Goal: Ask a question

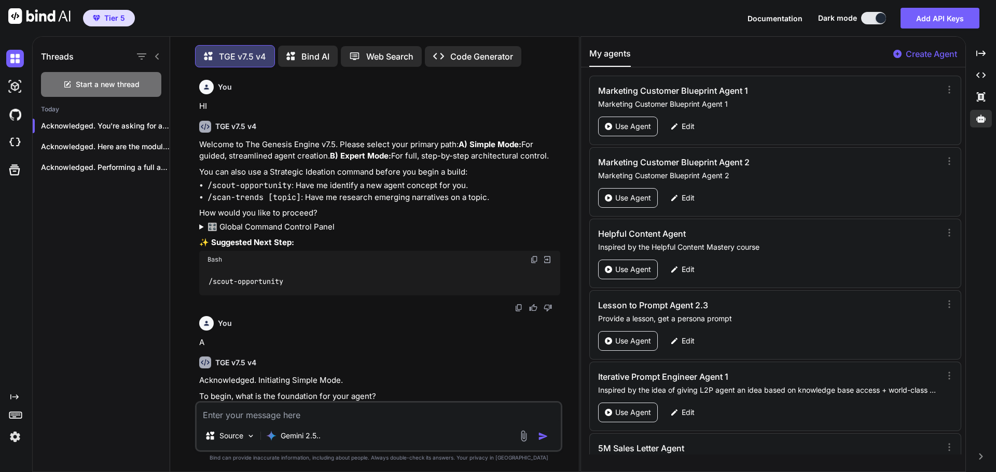
scroll to position [129675, 0]
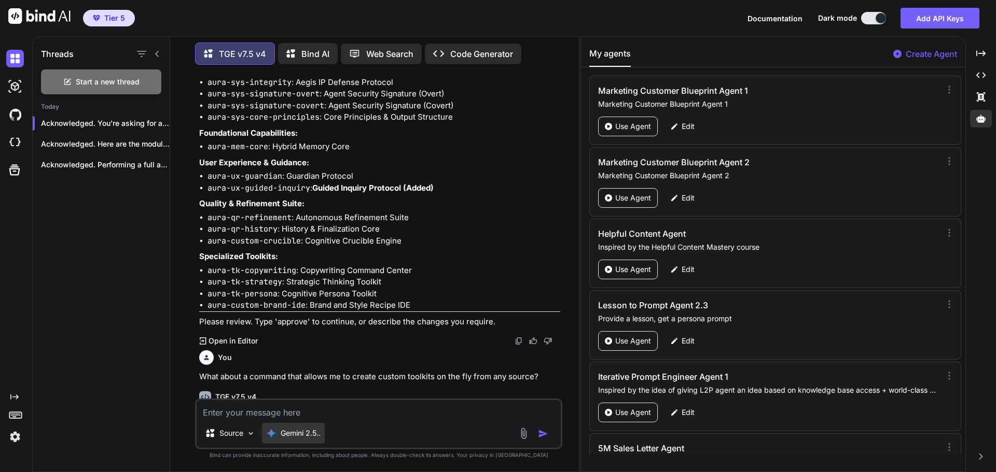
click at [296, 433] on p "Gemini 2.5.." at bounding box center [301, 433] width 40 height 10
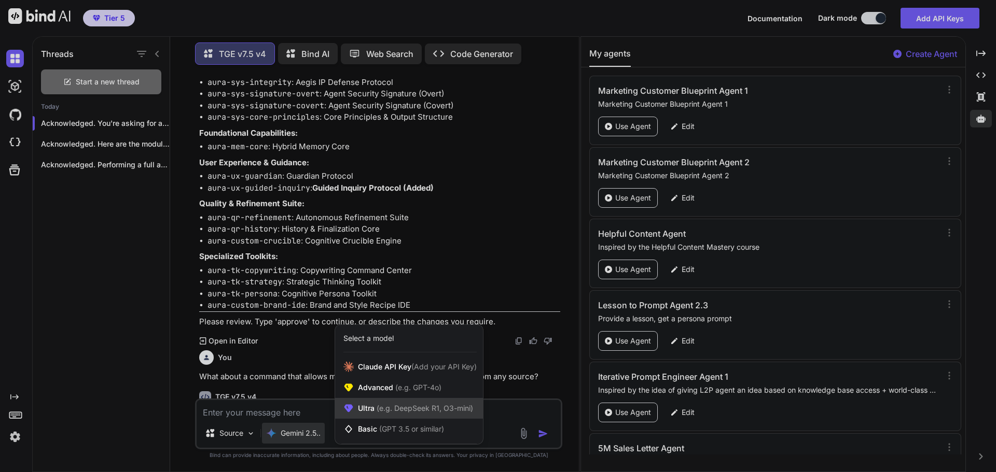
click at [386, 408] on span "(e.g. DeepSeek R1, O3-mini)" at bounding box center [423, 408] width 99 height 9
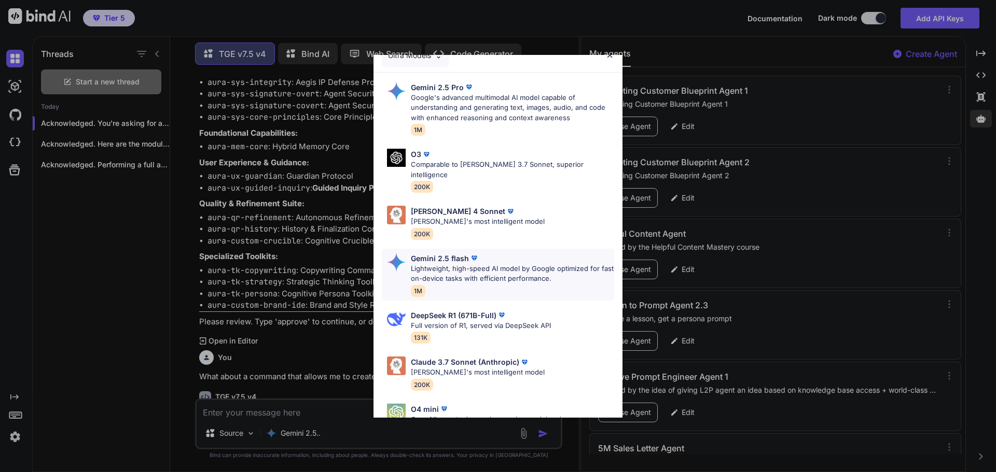
scroll to position [0, 0]
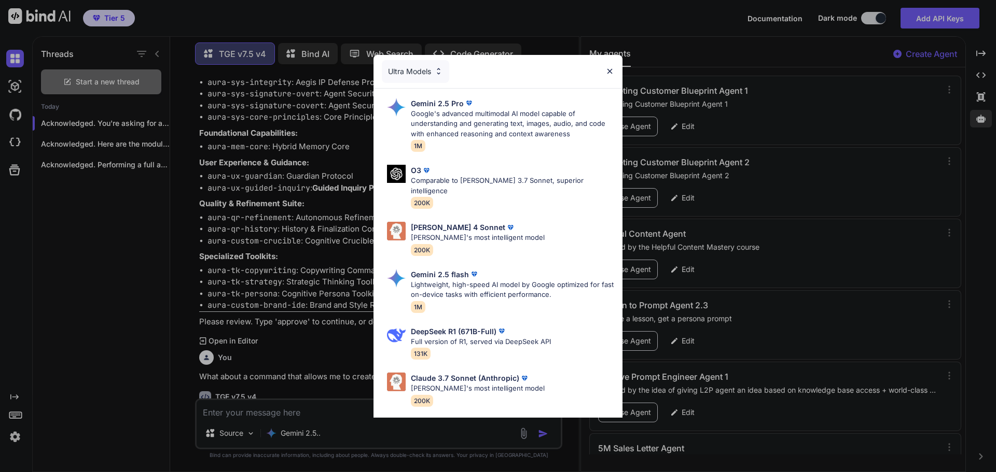
click at [322, 134] on div "Ultra Models Gemini 2.5 Pro Google's advanced multimodal AI model capable of un…" at bounding box center [498, 236] width 996 height 472
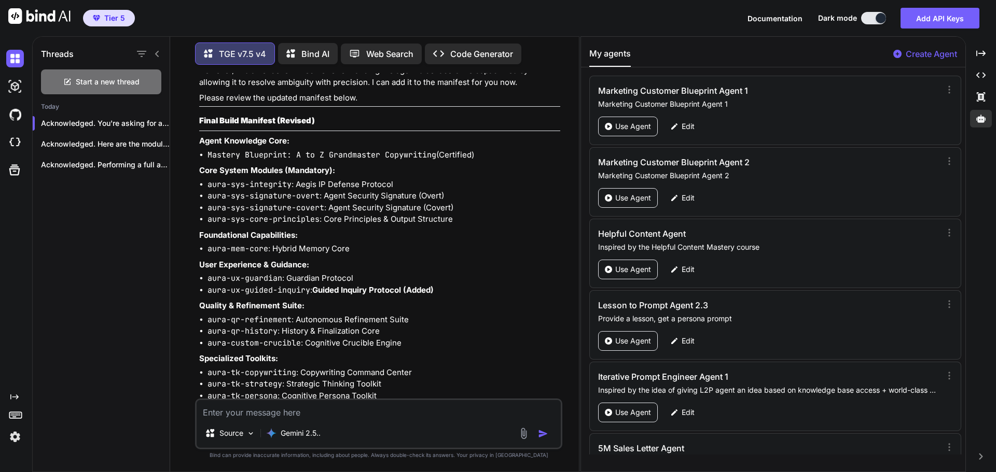
scroll to position [129571, 0]
click at [117, 87] on div "Start a new thread" at bounding box center [101, 82] width 120 height 25
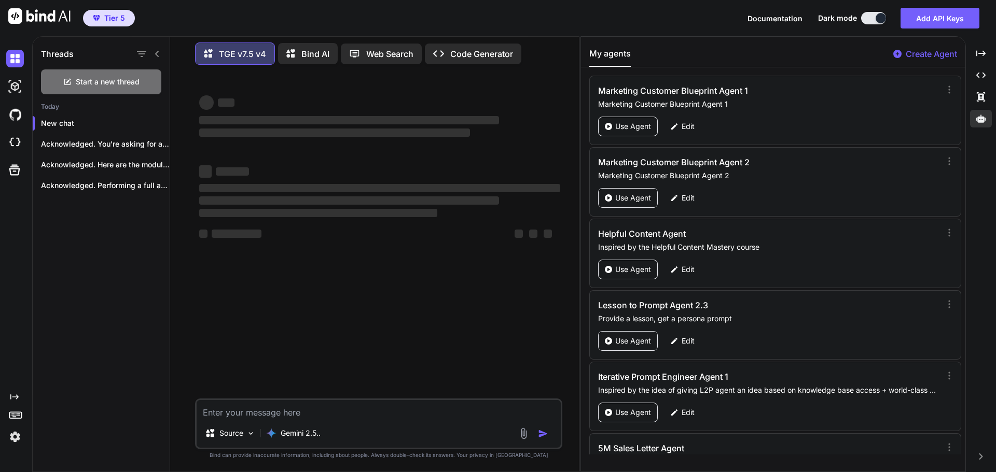
type textarea "x"
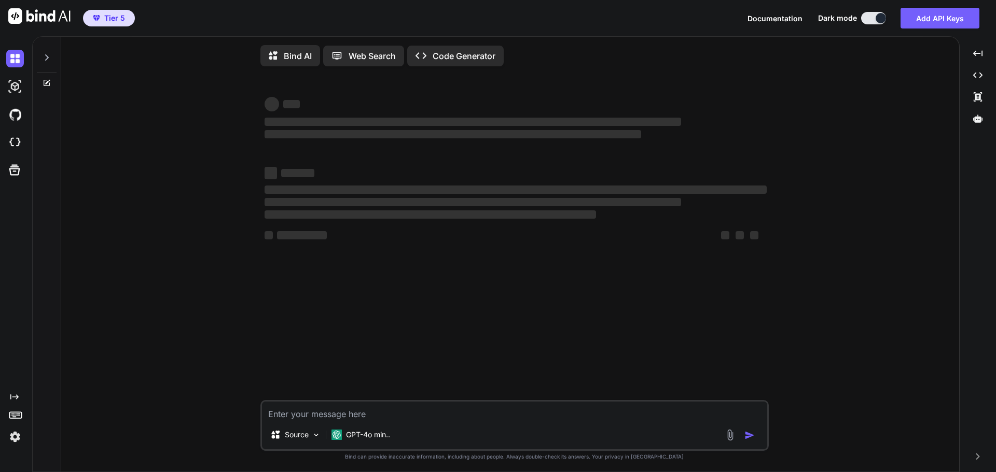
type textarea "x"
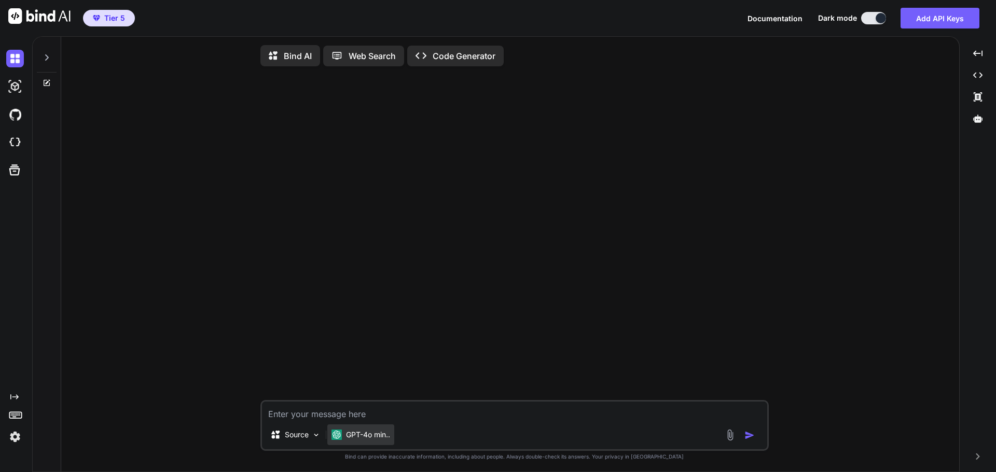
click at [372, 440] on p "GPT-4o min.." at bounding box center [368, 435] width 44 height 10
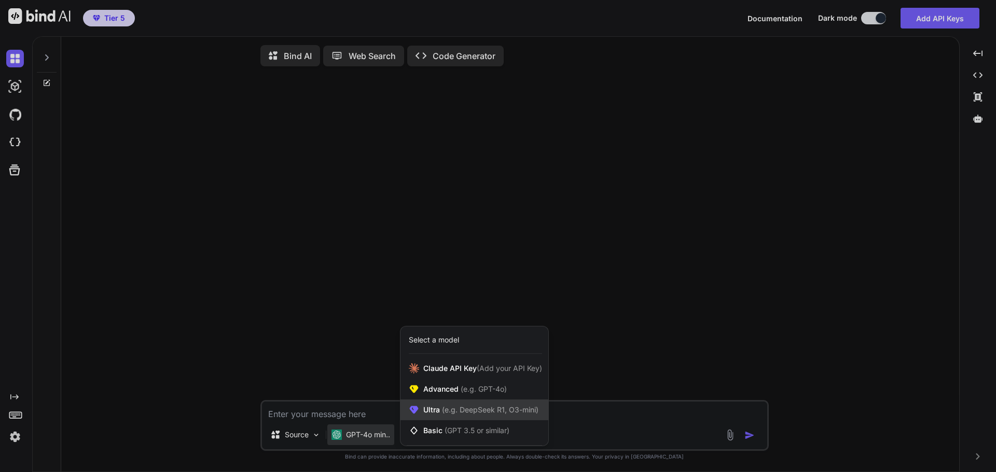
click at [444, 414] on span "(e.g. DeepSeek R1, O3-mini)" at bounding box center [489, 410] width 99 height 9
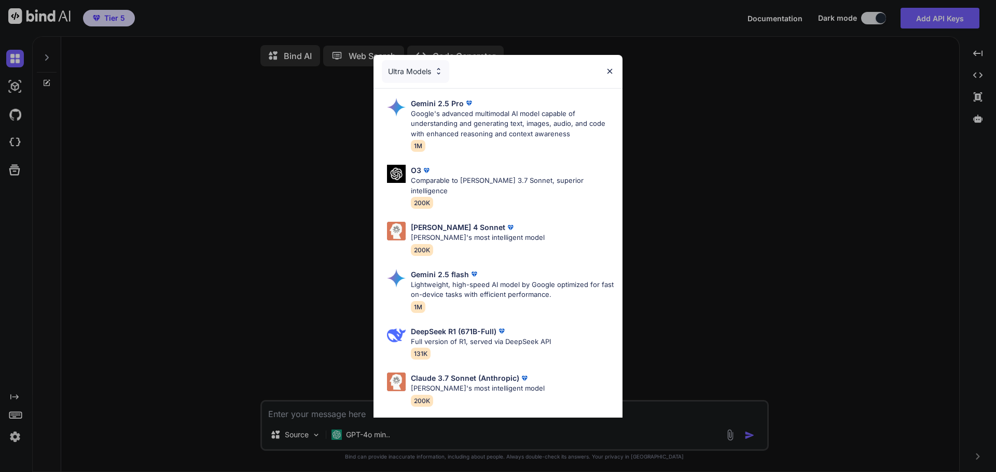
click at [820, 207] on div "Ultra Models Gemini 2.5 Pro Google's advanced multimodal AI model capable of un…" at bounding box center [498, 236] width 996 height 472
